Goal: Information Seeking & Learning: Learn about a topic

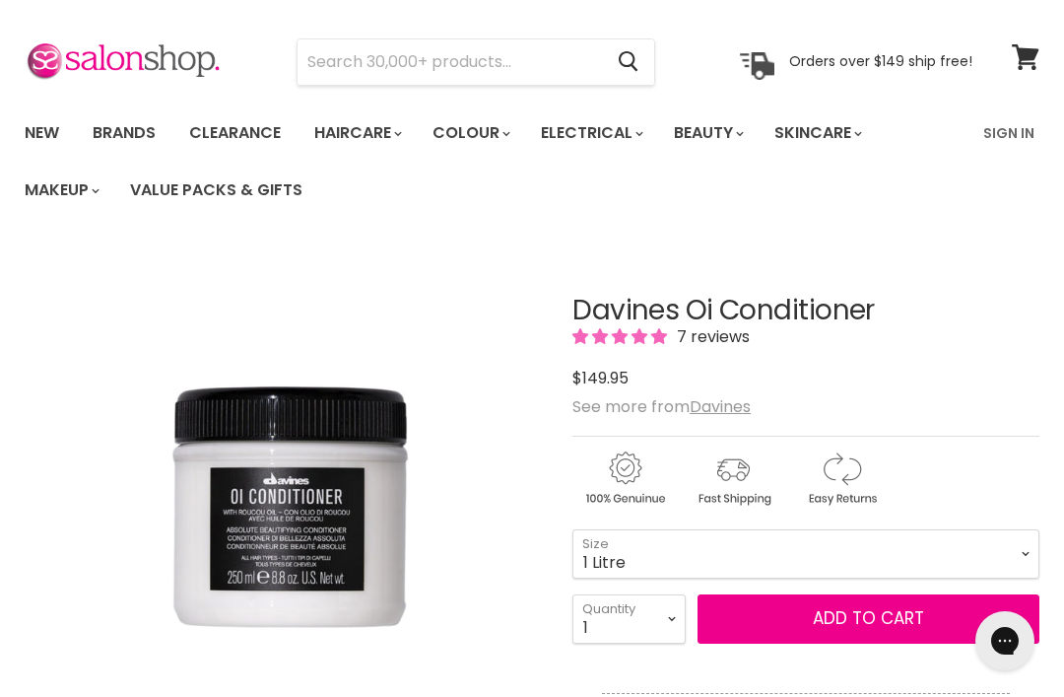
scroll to position [51, 0]
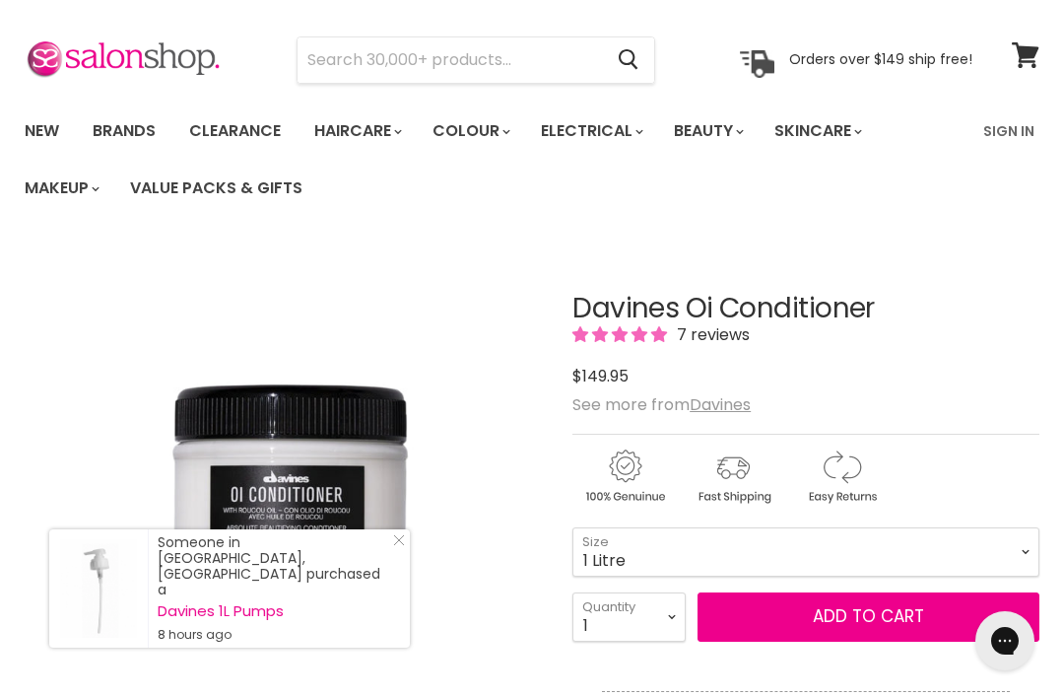
click at [737, 409] on u "Davines" at bounding box center [720, 404] width 61 height 23
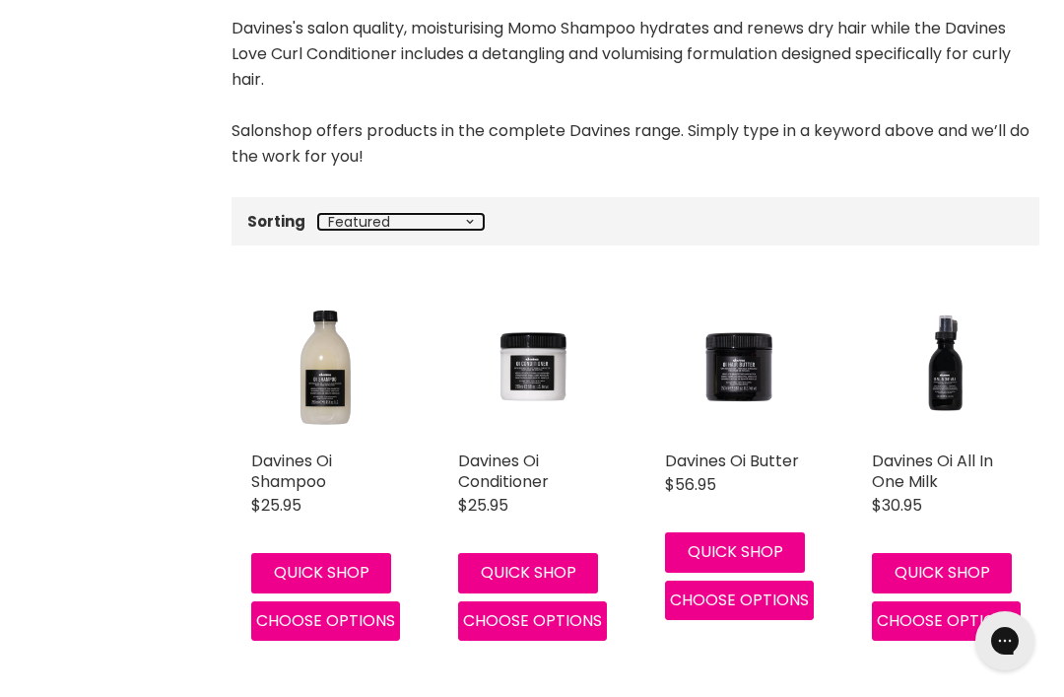
click at [460, 225] on select "Best selling Featured Price, low to high Price, high to low Alphabetically, A-Z…" at bounding box center [401, 222] width 166 height 16
select select "price-descending"
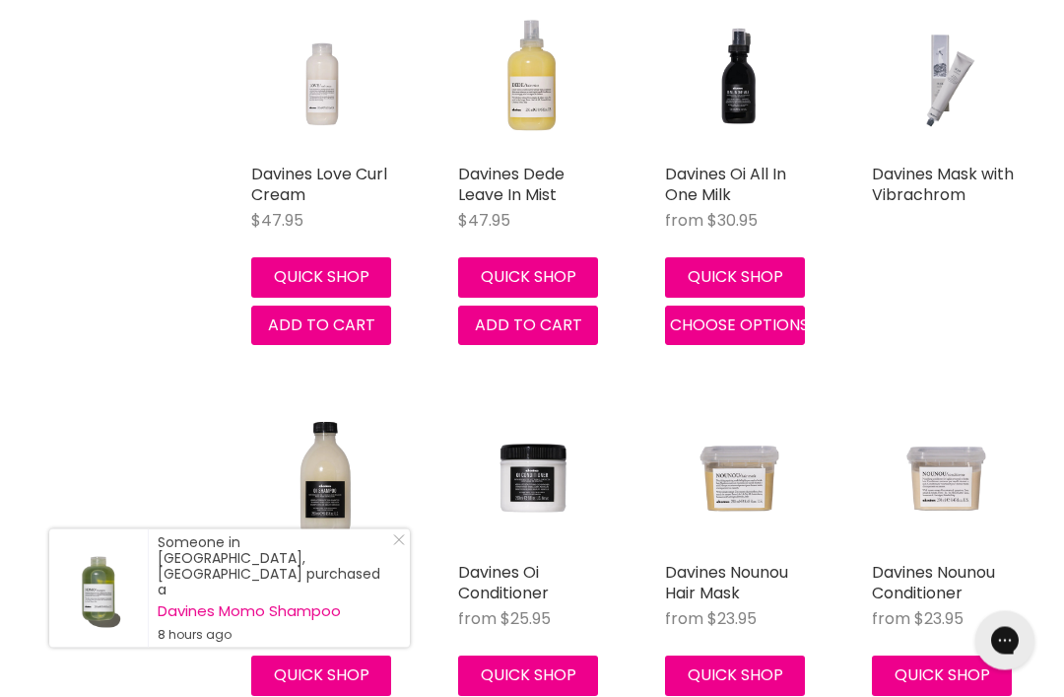
scroll to position [2049, 0]
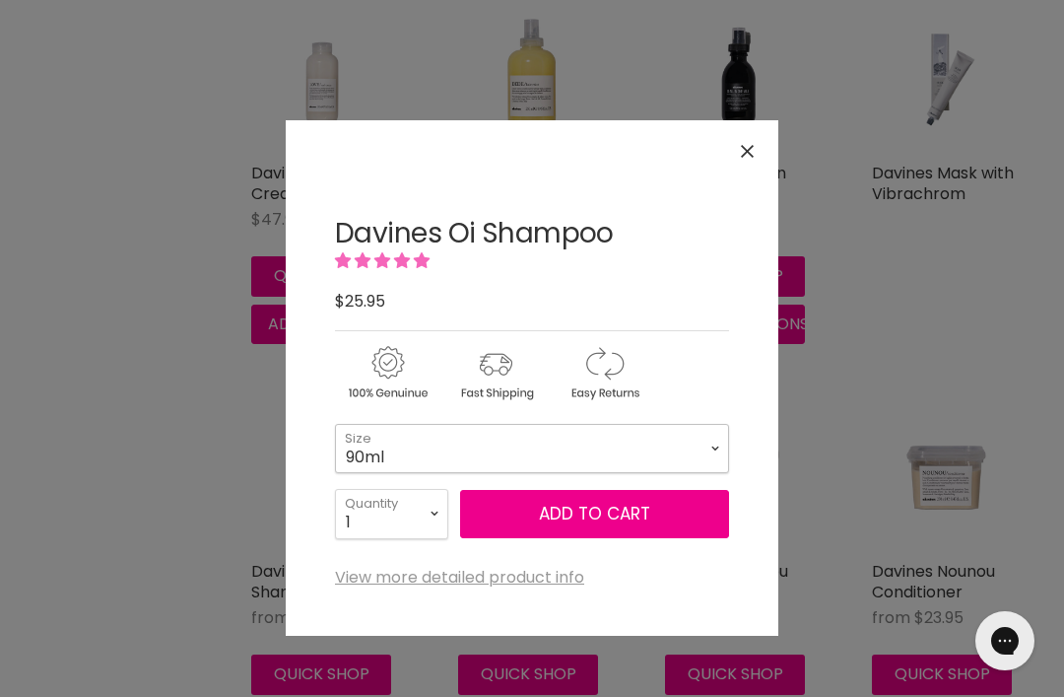
click at [598, 443] on select "90ml 280ml 1 Litre" at bounding box center [532, 448] width 394 height 49
select select "1 Litre"
click at [757, 148] on button "Close" at bounding box center [747, 151] width 42 height 42
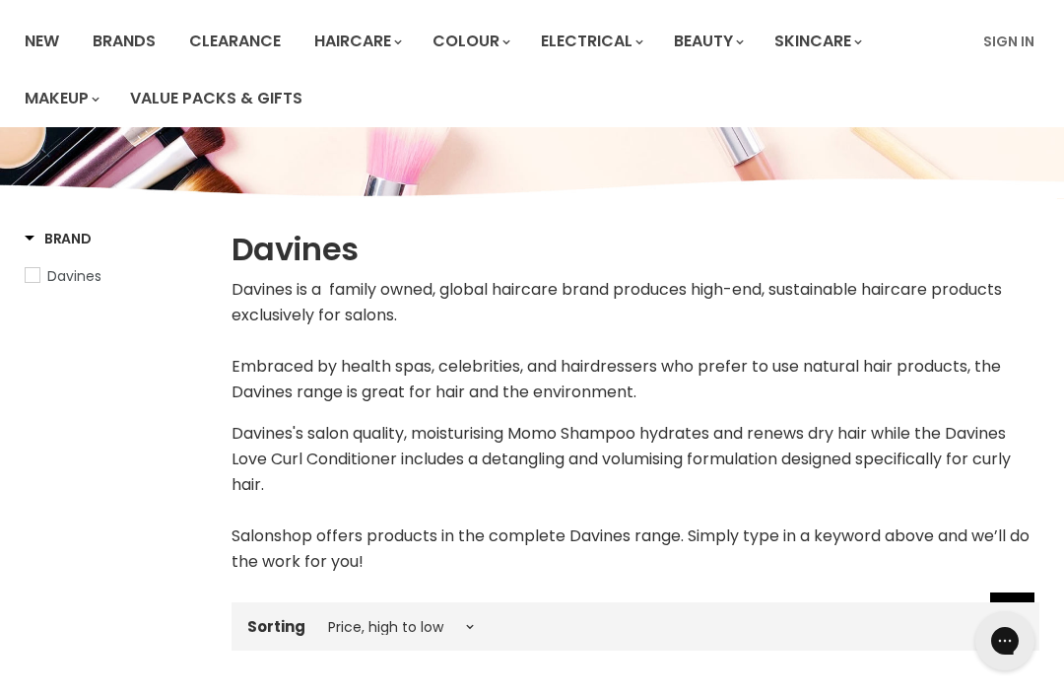
scroll to position [0, 0]
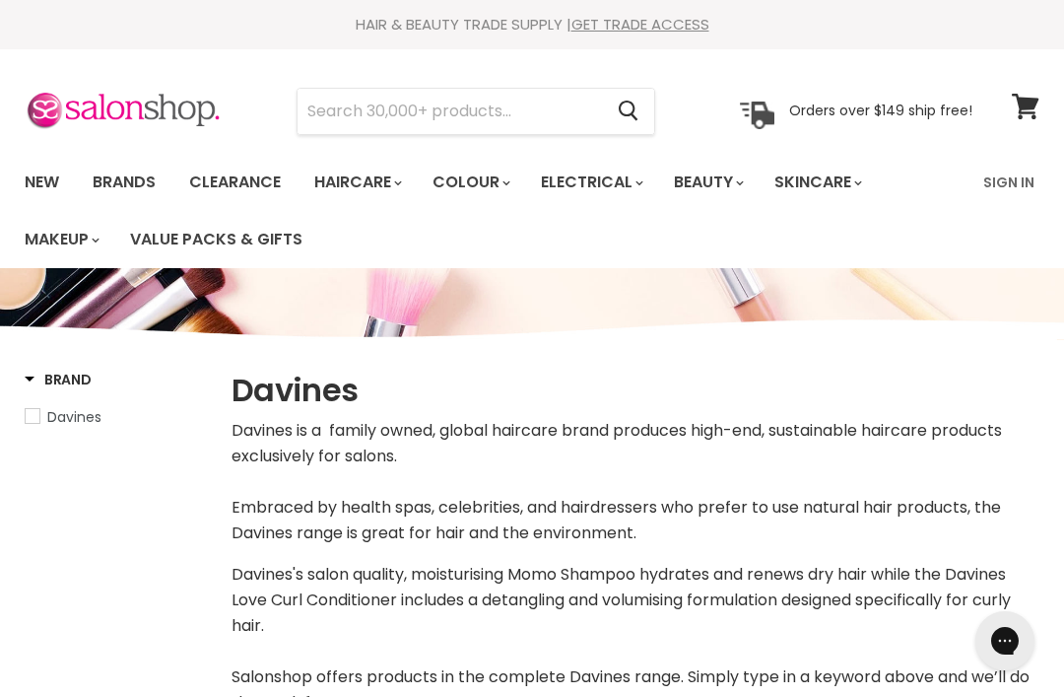
click at [148, 178] on link "Brands" at bounding box center [124, 182] width 93 height 41
